Goal: Information Seeking & Learning: Learn about a topic

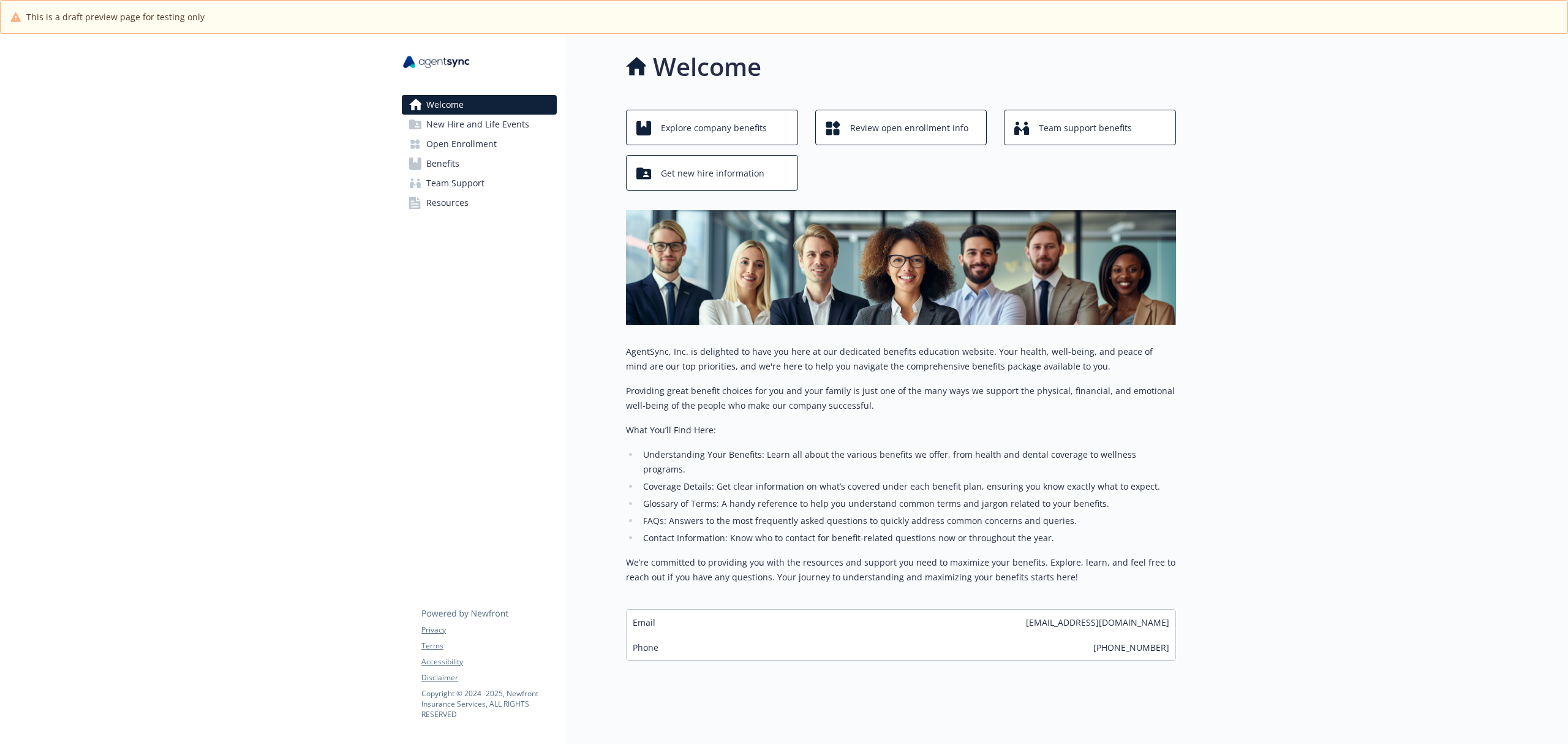
click at [456, 169] on span "Benefits" at bounding box center [442, 163] width 33 height 19
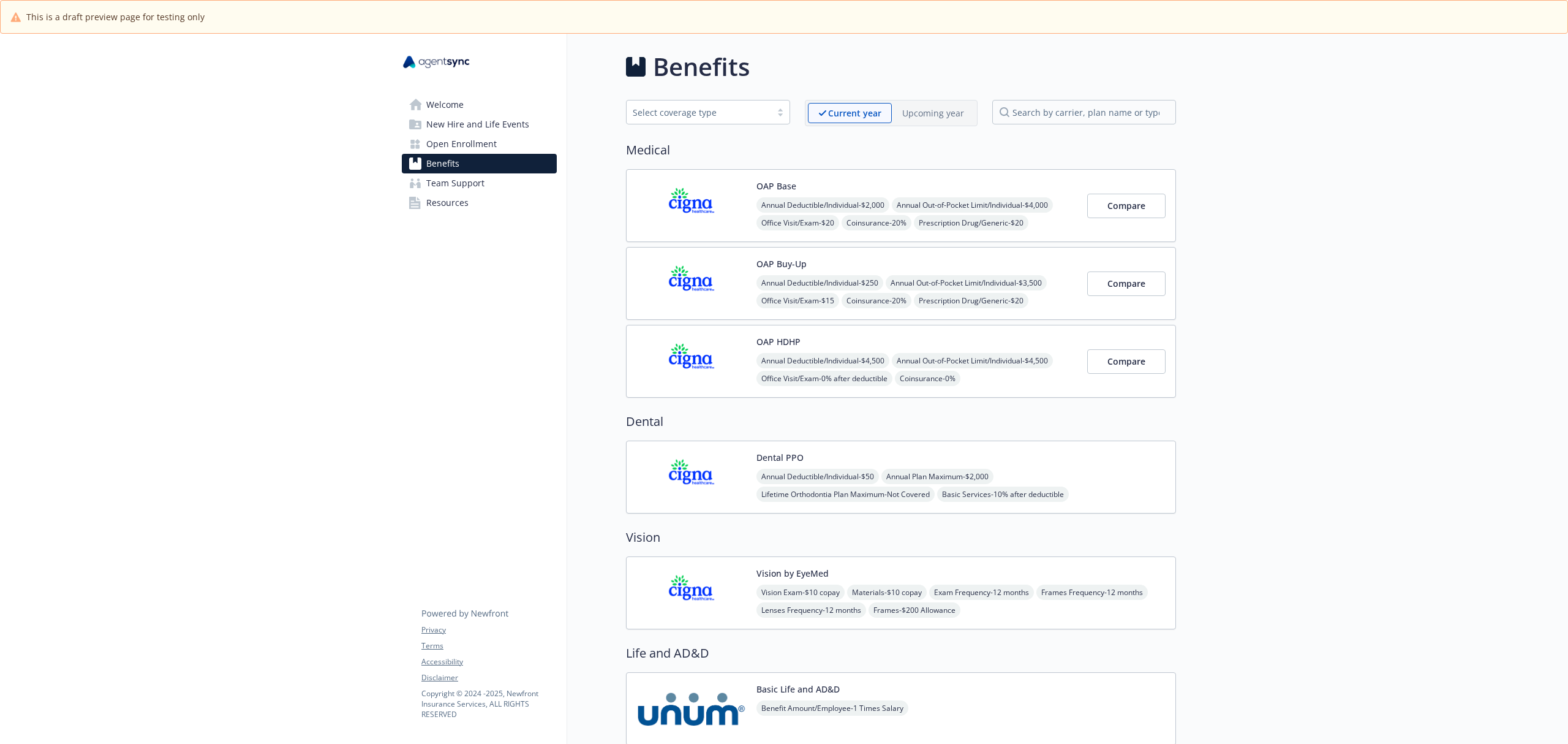
click at [916, 203] on span "Annual Out-of-Pocket Limit/Individual - $4,000" at bounding box center [972, 205] width 161 height 15
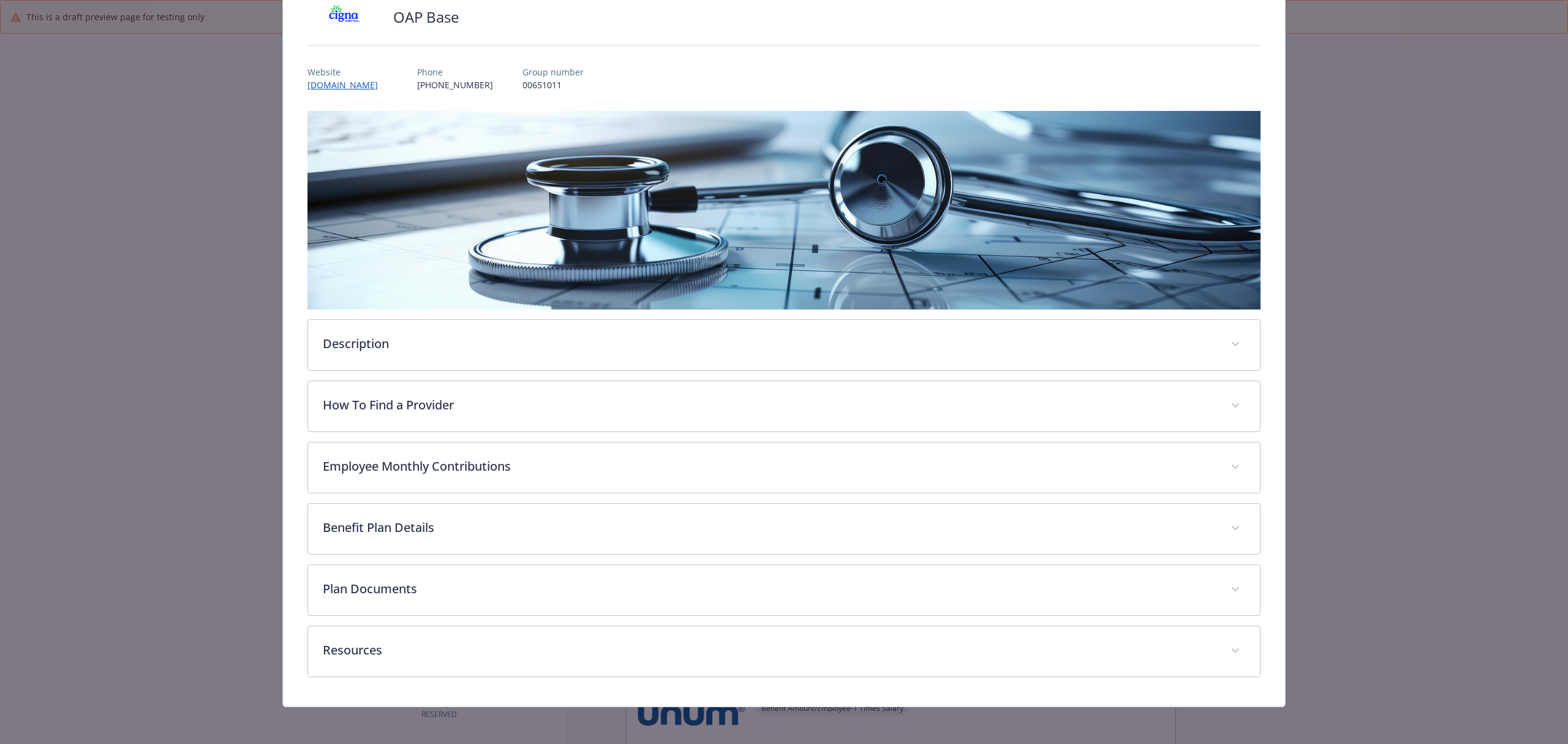
scroll to position [99, 0]
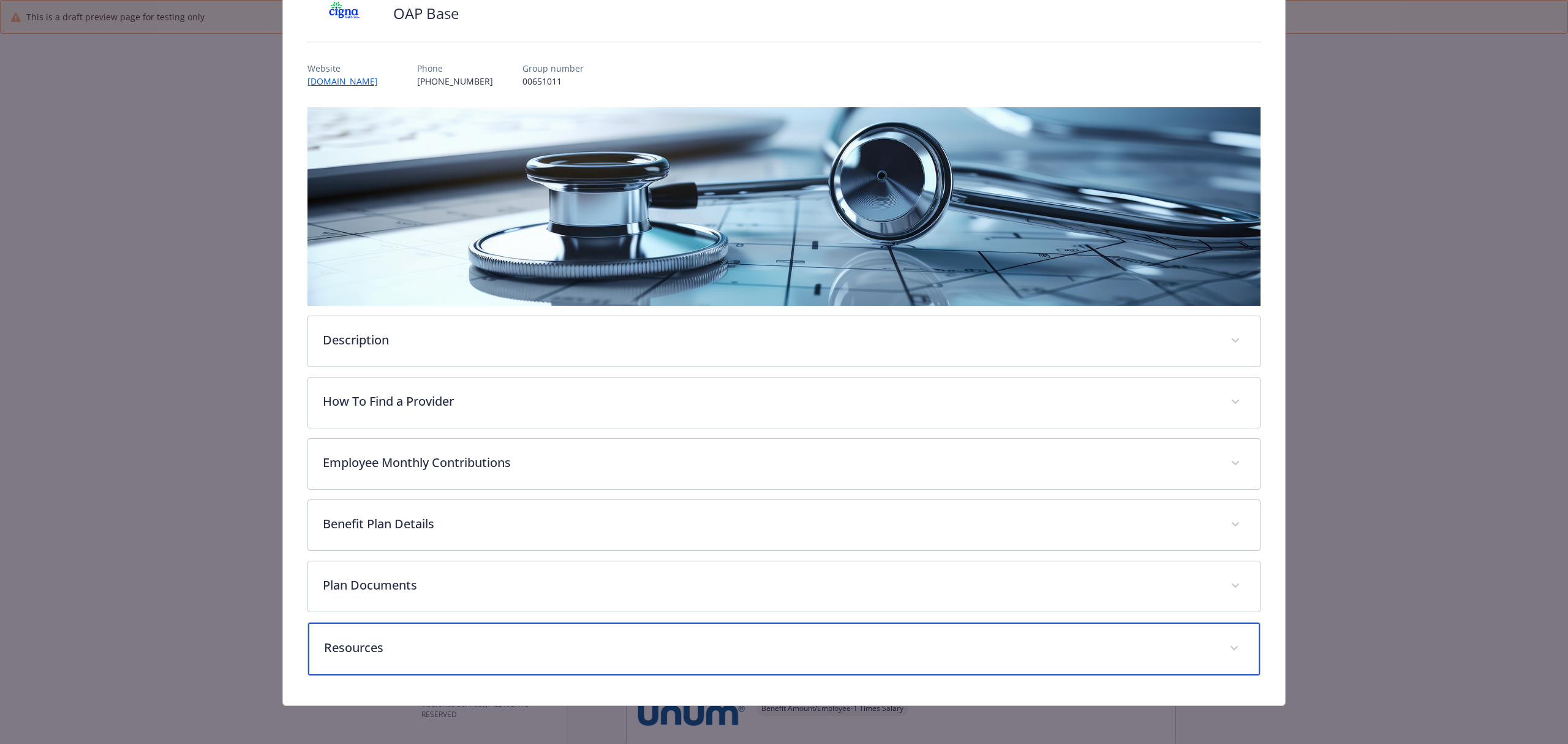
click at [491, 663] on div "Resources" at bounding box center [784, 649] width 952 height 53
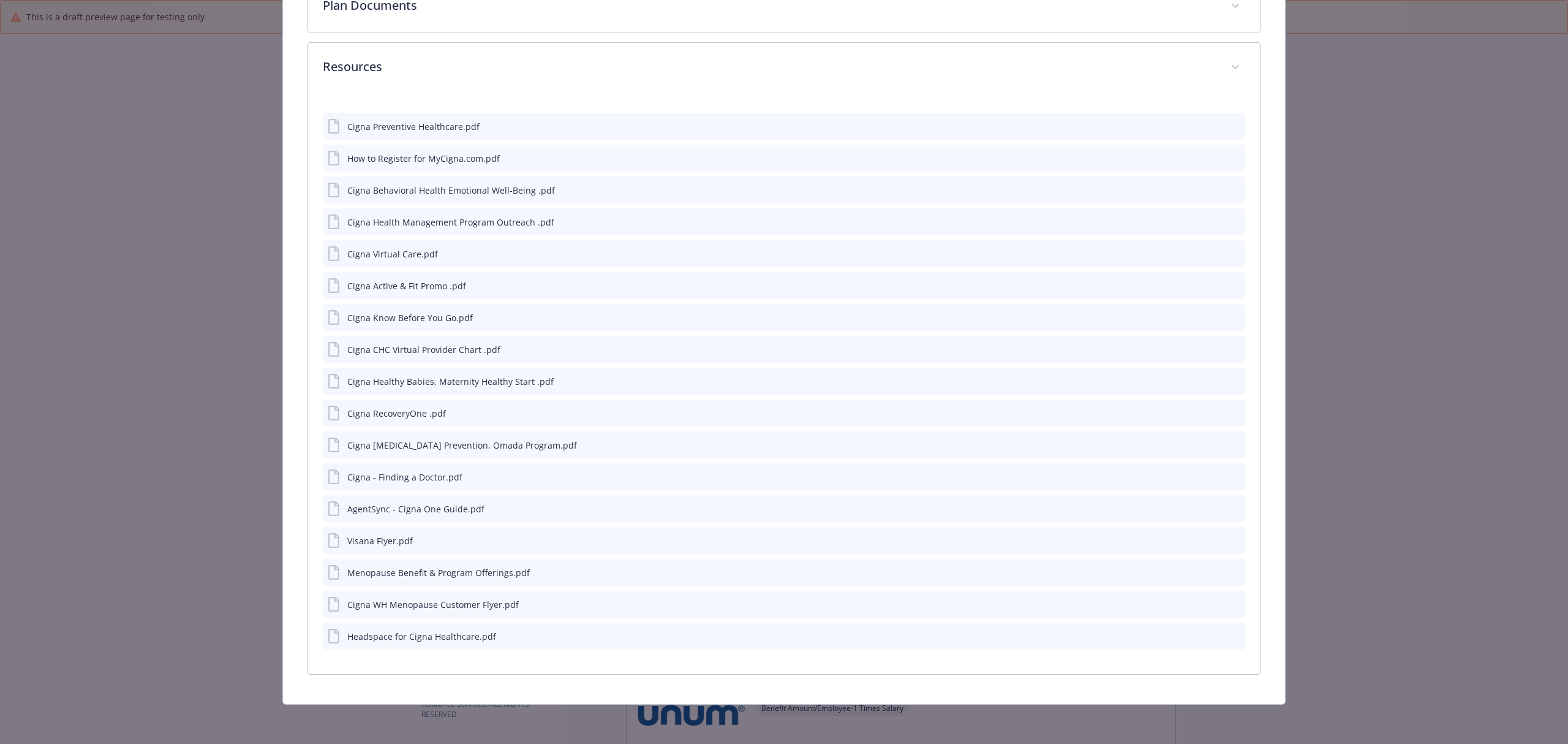
scroll to position [681, 0]
click at [419, 635] on div "Headspace for Cigna Healthcare.pdf" at bounding box center [421, 636] width 149 height 13
click at [1229, 637] on icon "preview file" at bounding box center [1234, 635] width 11 height 9
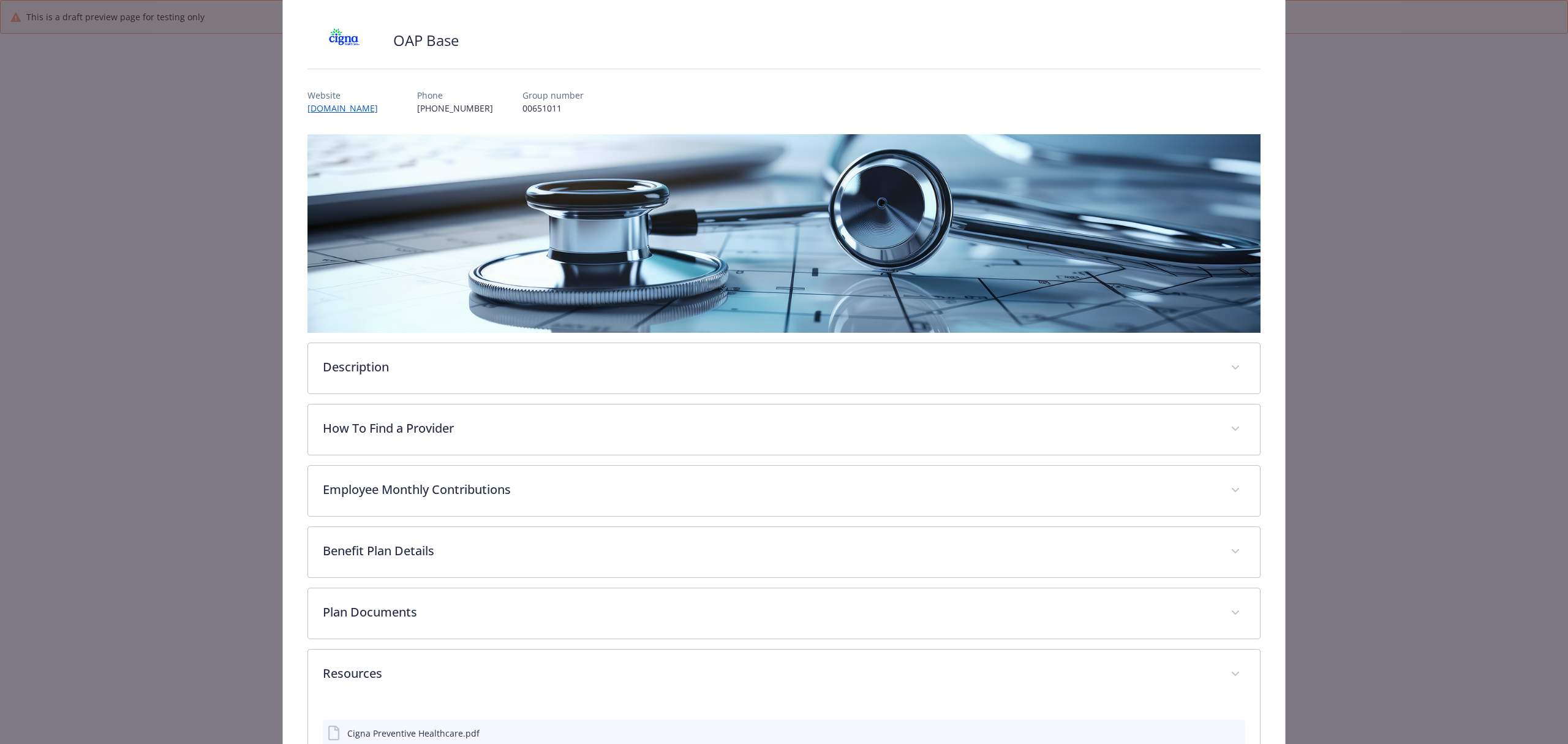
scroll to position [0, 0]
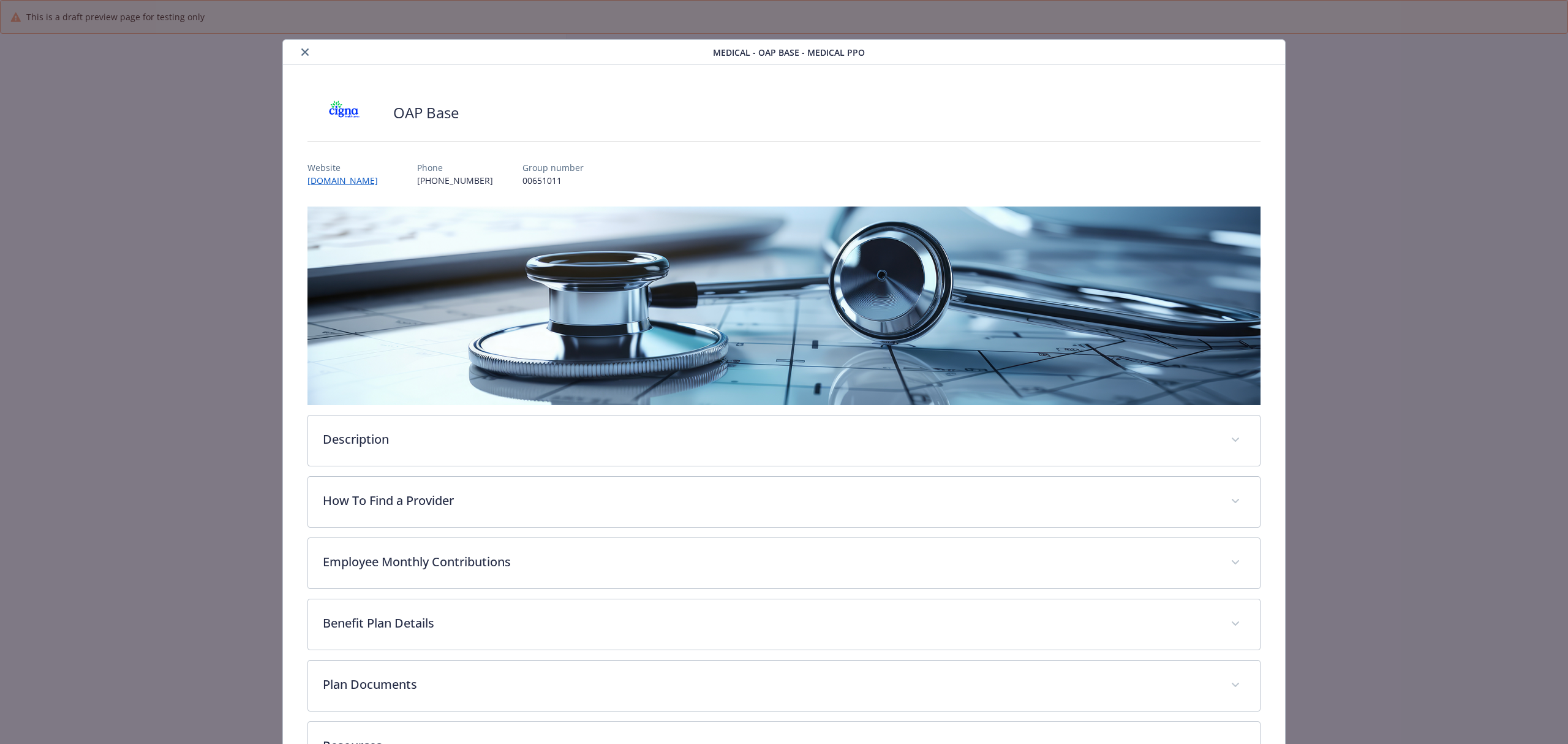
click at [307, 52] on button "close" at bounding box center [304, 51] width 14 height 14
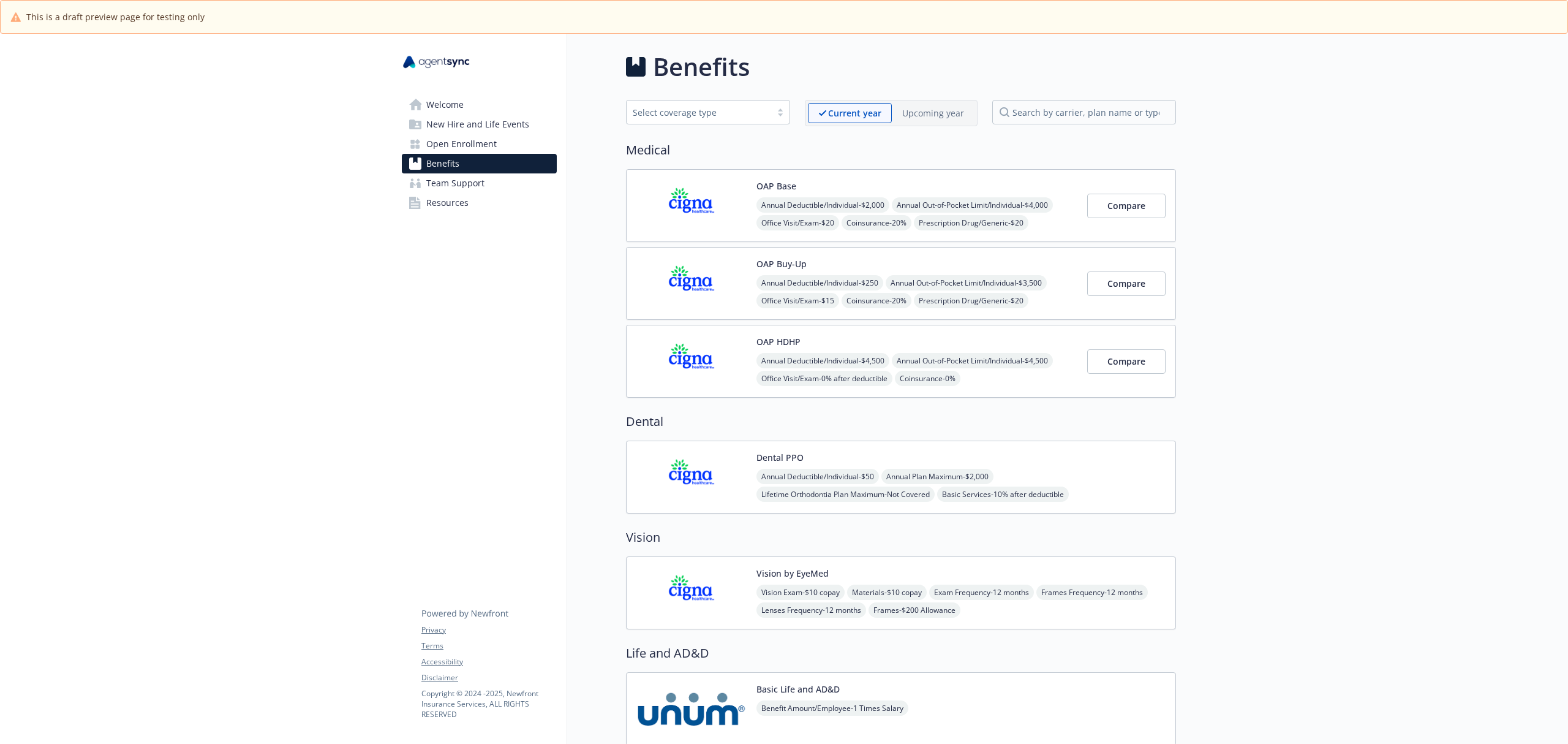
click at [447, 106] on span "Welcome" at bounding box center [445, 104] width 38 height 19
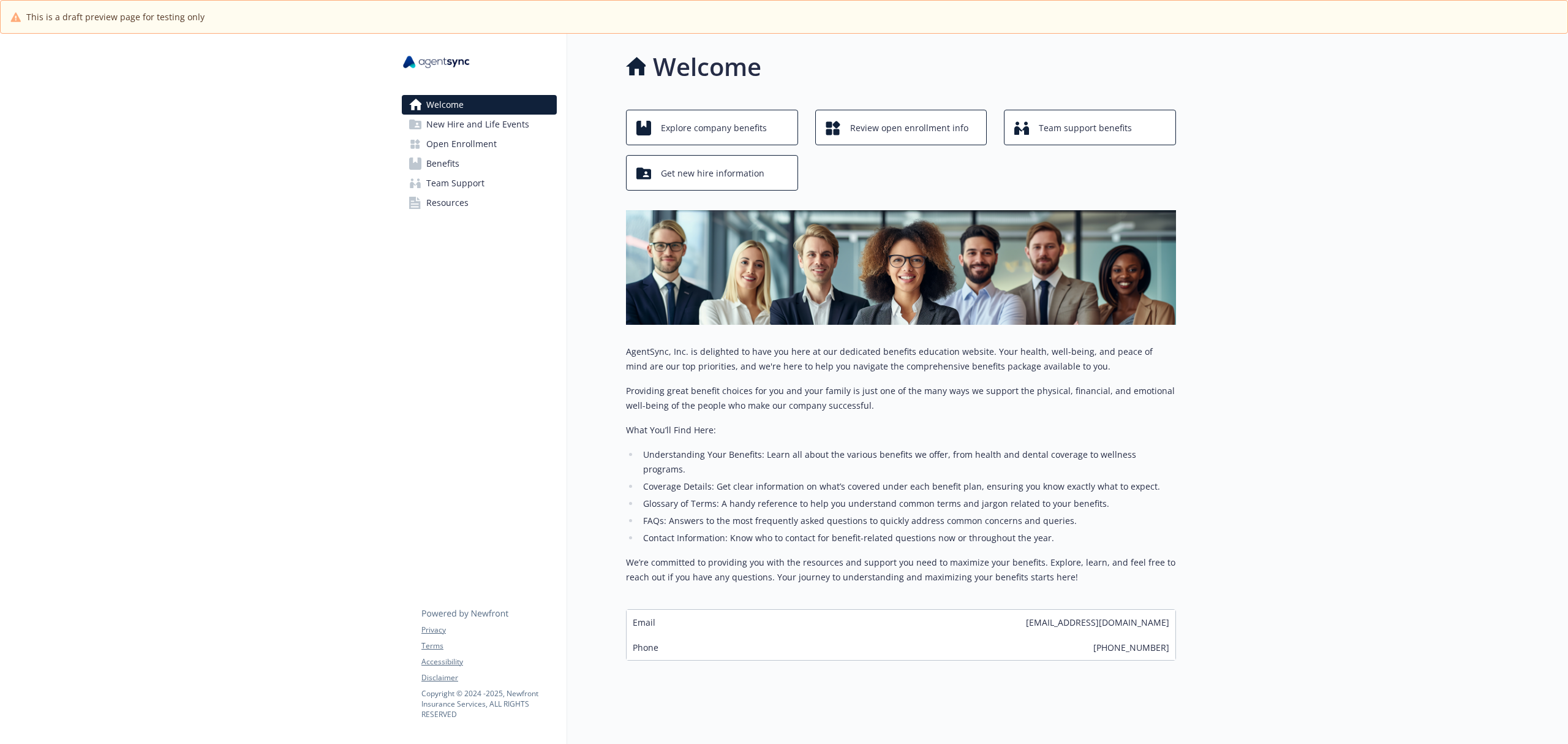
click at [454, 121] on span "New Hire and Life Events" at bounding box center [477, 124] width 103 height 19
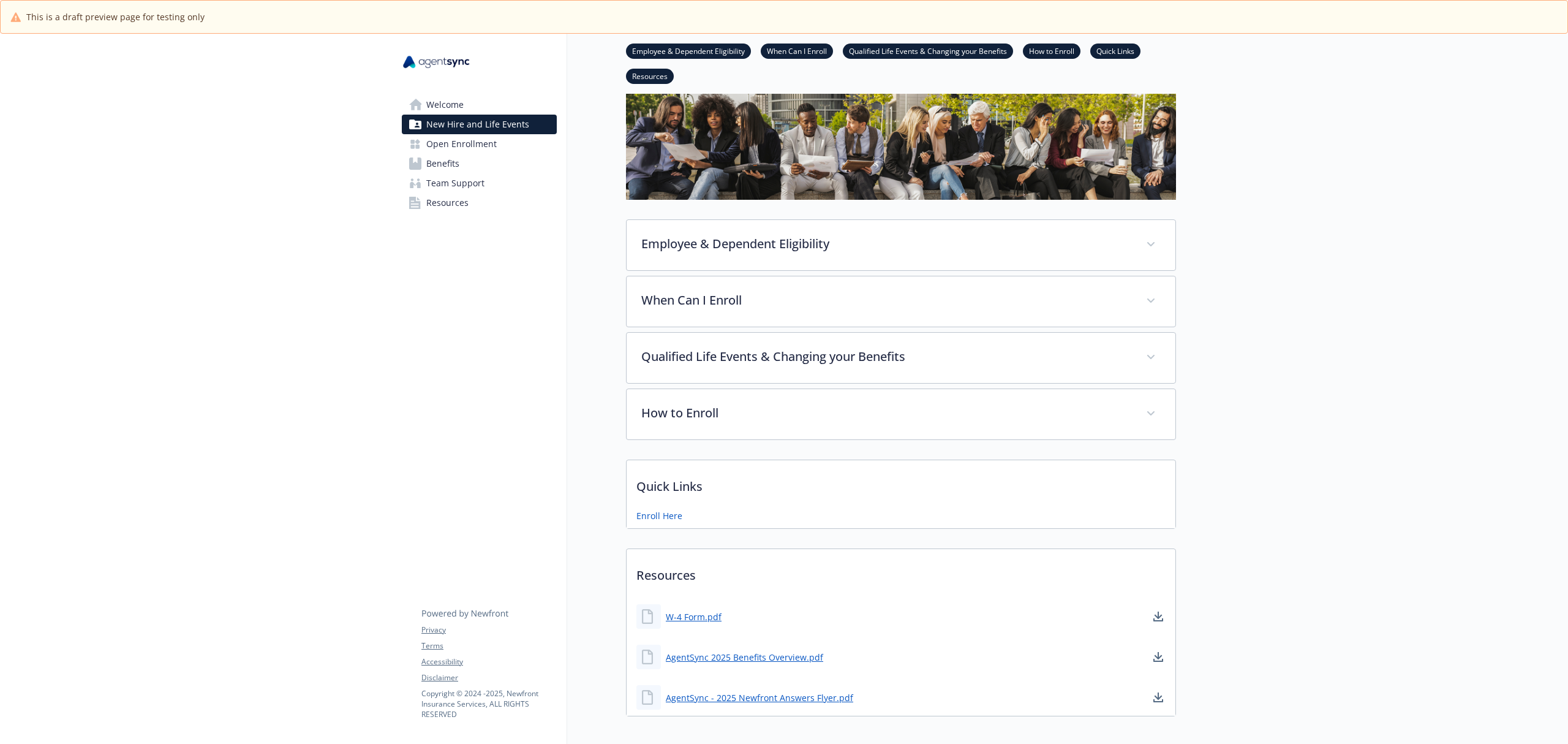
scroll to position [150, 0]
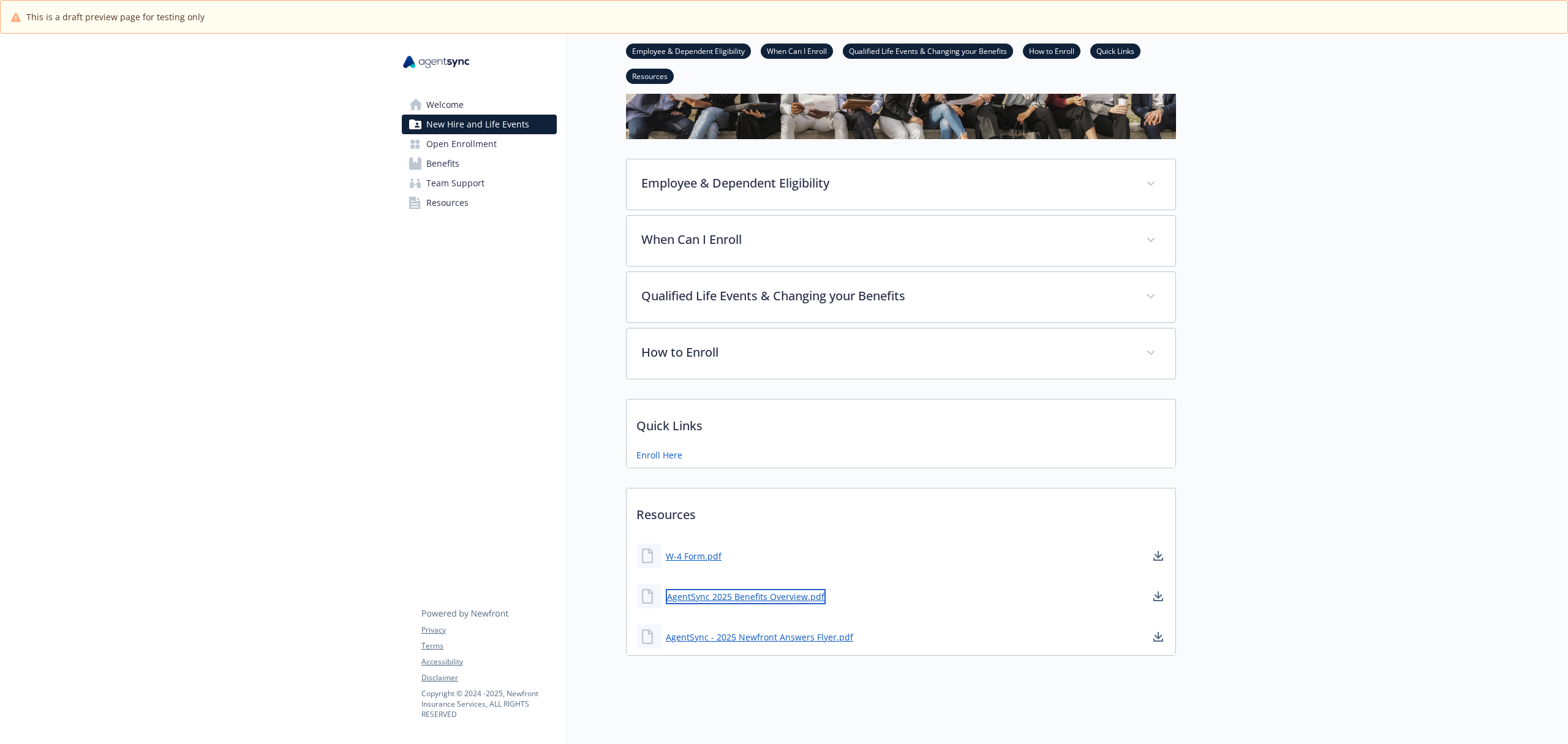
click at [768, 589] on link "AgentSync 2025 Benefits Overview.pdf" at bounding box center [745, 596] width 160 height 15
